Goal: Navigation & Orientation: Find specific page/section

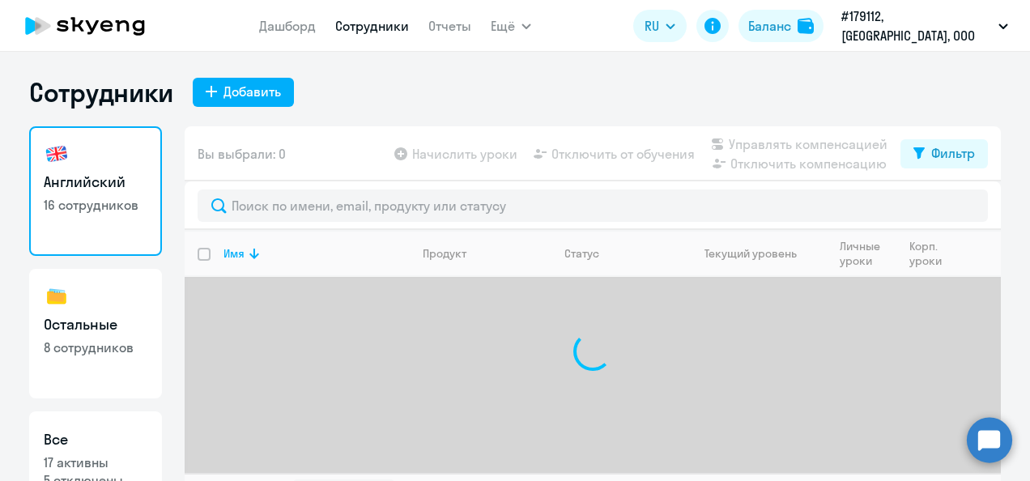
select select "30"
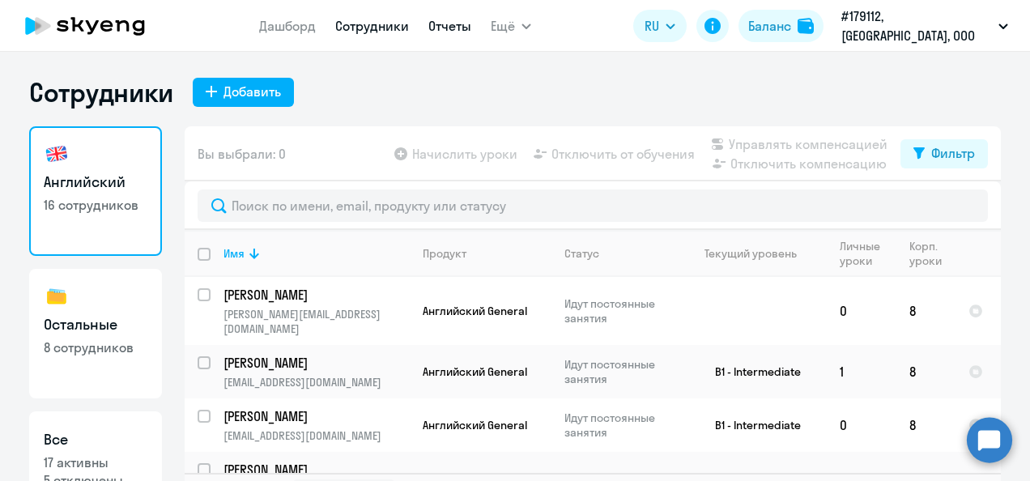
click at [471, 29] on link "Отчеты" at bounding box center [450, 26] width 43 height 16
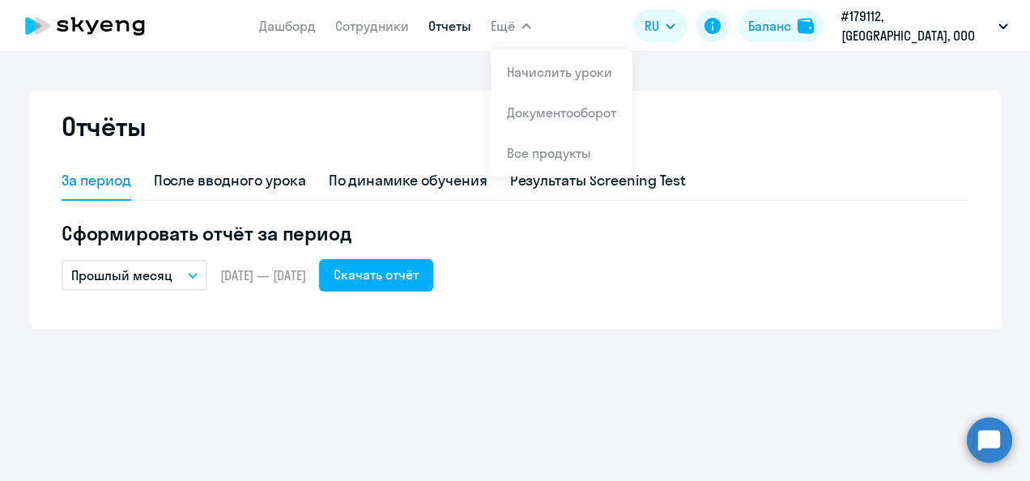
click at [515, 26] on span "Ещё" at bounding box center [503, 25] width 24 height 19
click at [515, 30] on span "Ещё" at bounding box center [503, 25] width 24 height 19
click at [309, 24] on link "Дашборд" at bounding box center [287, 26] width 57 height 16
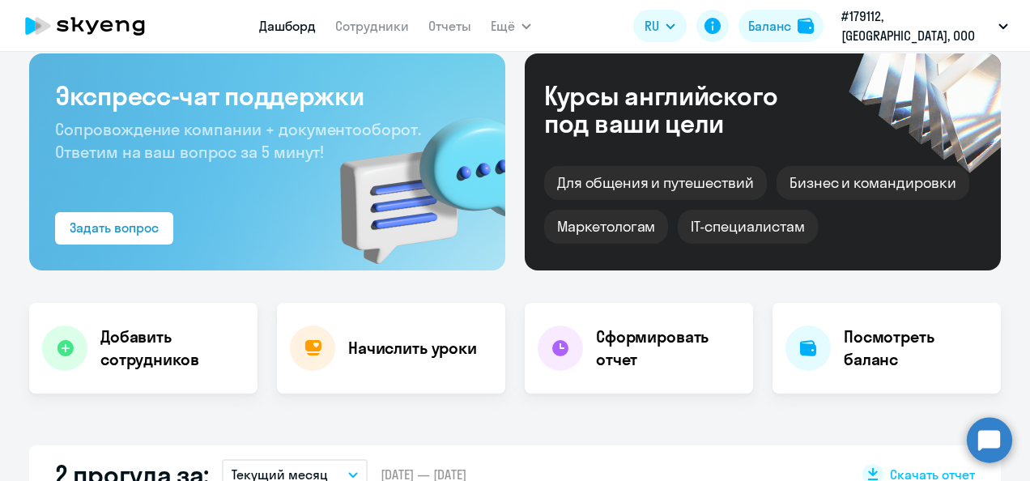
select select "30"
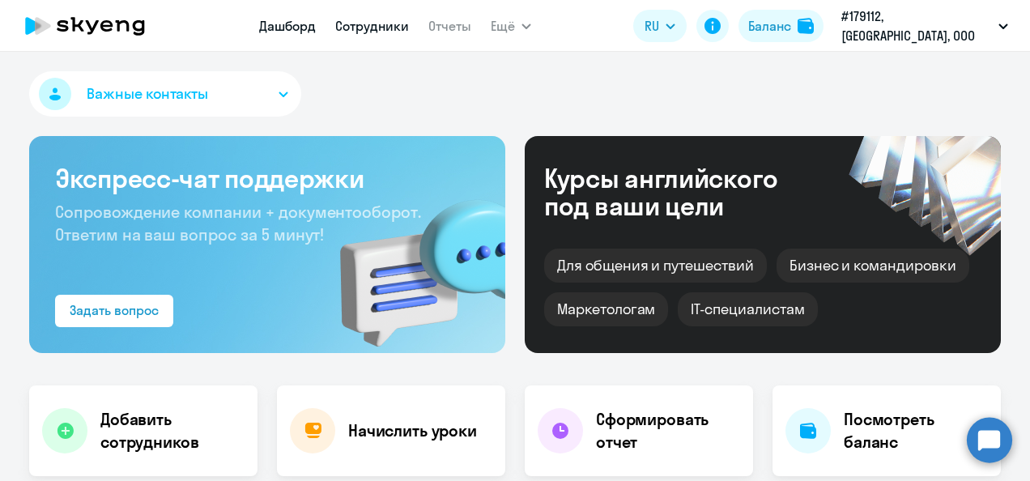
click at [393, 26] on link "Сотрудники" at bounding box center [372, 26] width 74 height 16
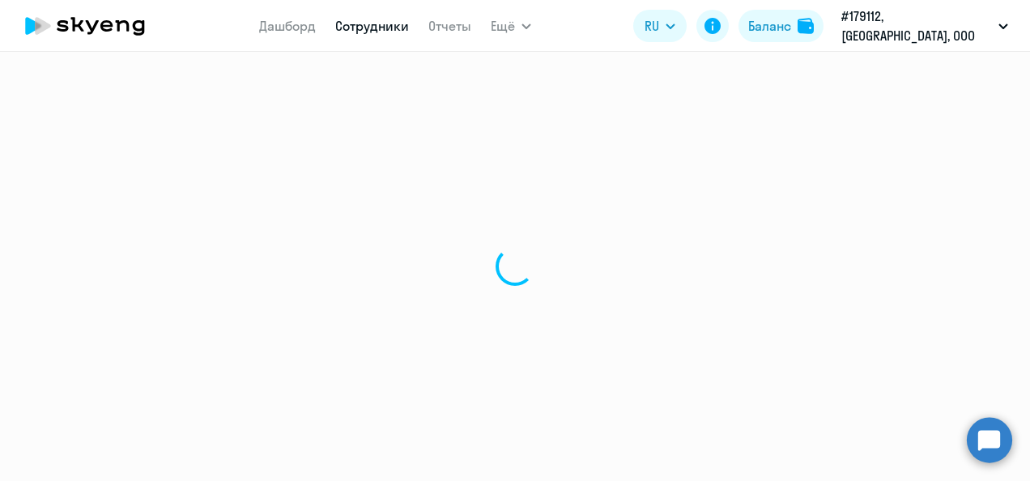
select select "30"
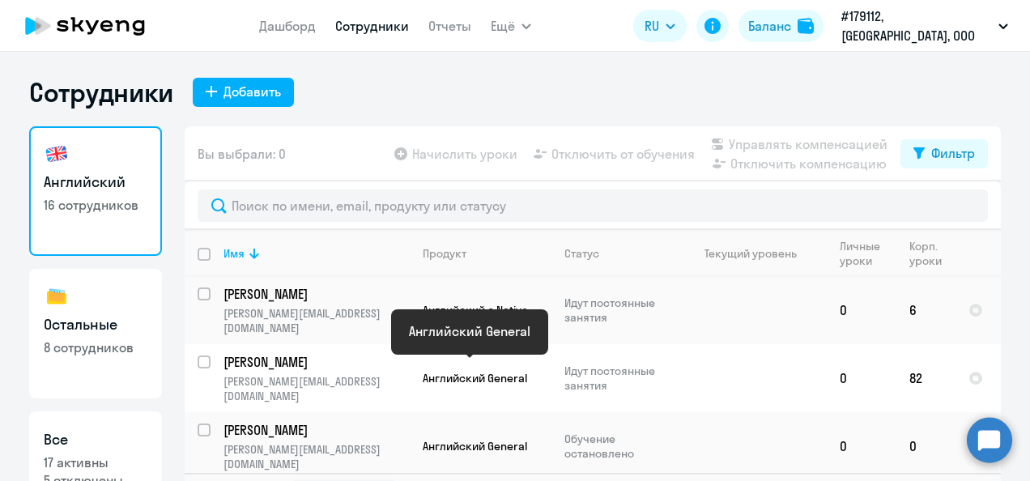
scroll to position [650, 0]
